Goal: Feedback & Contribution: Submit feedback/report problem

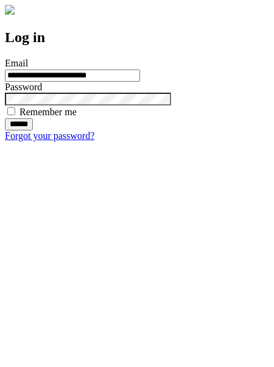
type input "**********"
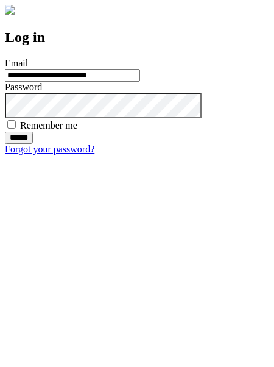
click at [33, 144] on input "******" at bounding box center [19, 138] width 28 height 12
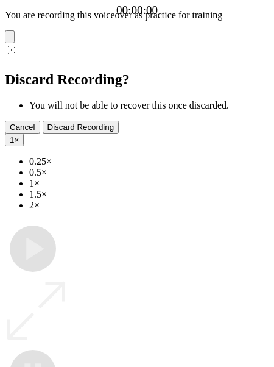
type input "**********"
